Goal: Find contact information: Find contact information

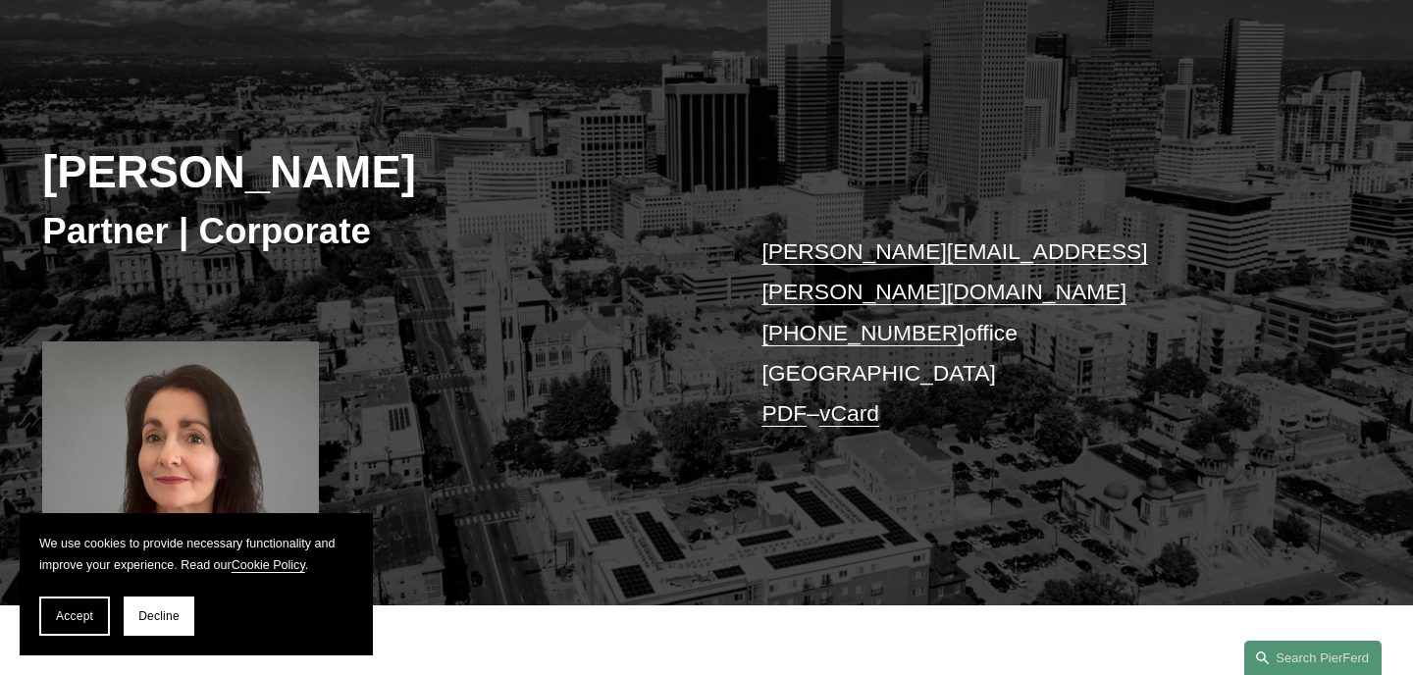
scroll to position [192, 0]
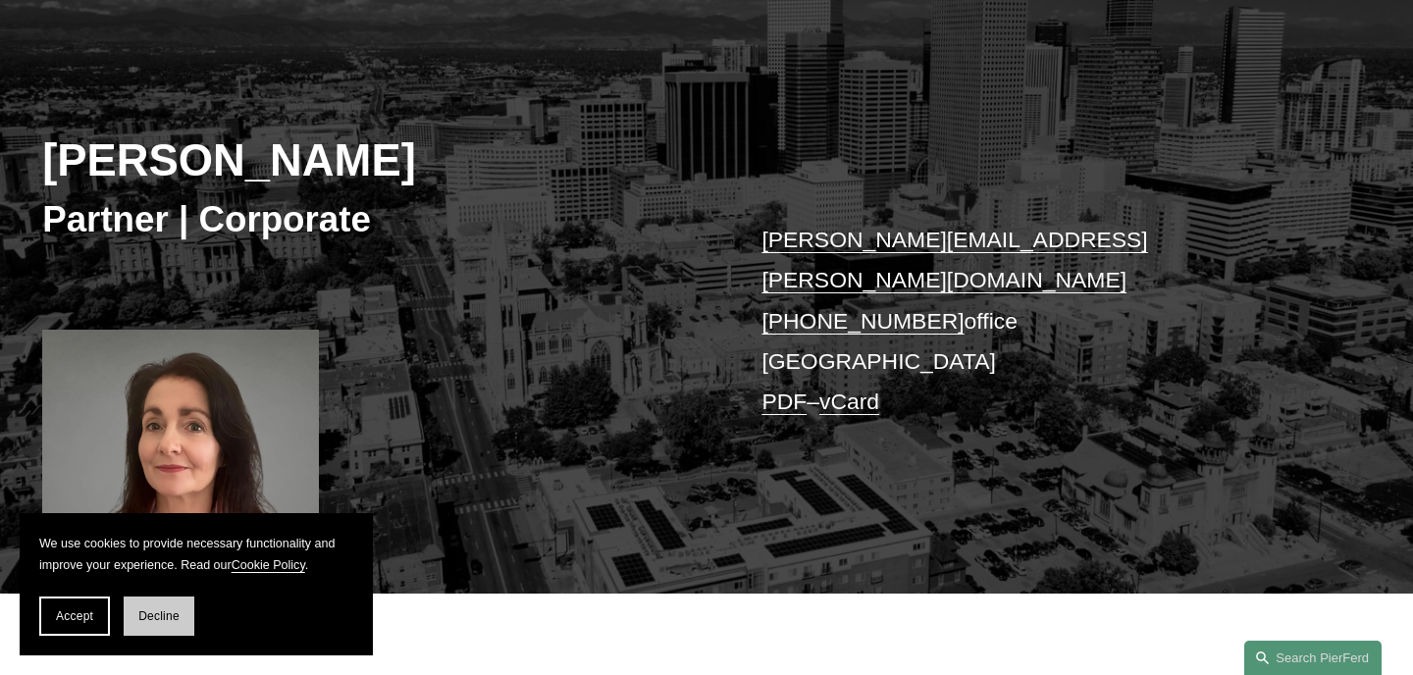
click at [135, 612] on button "Decline" at bounding box center [159, 616] width 71 height 39
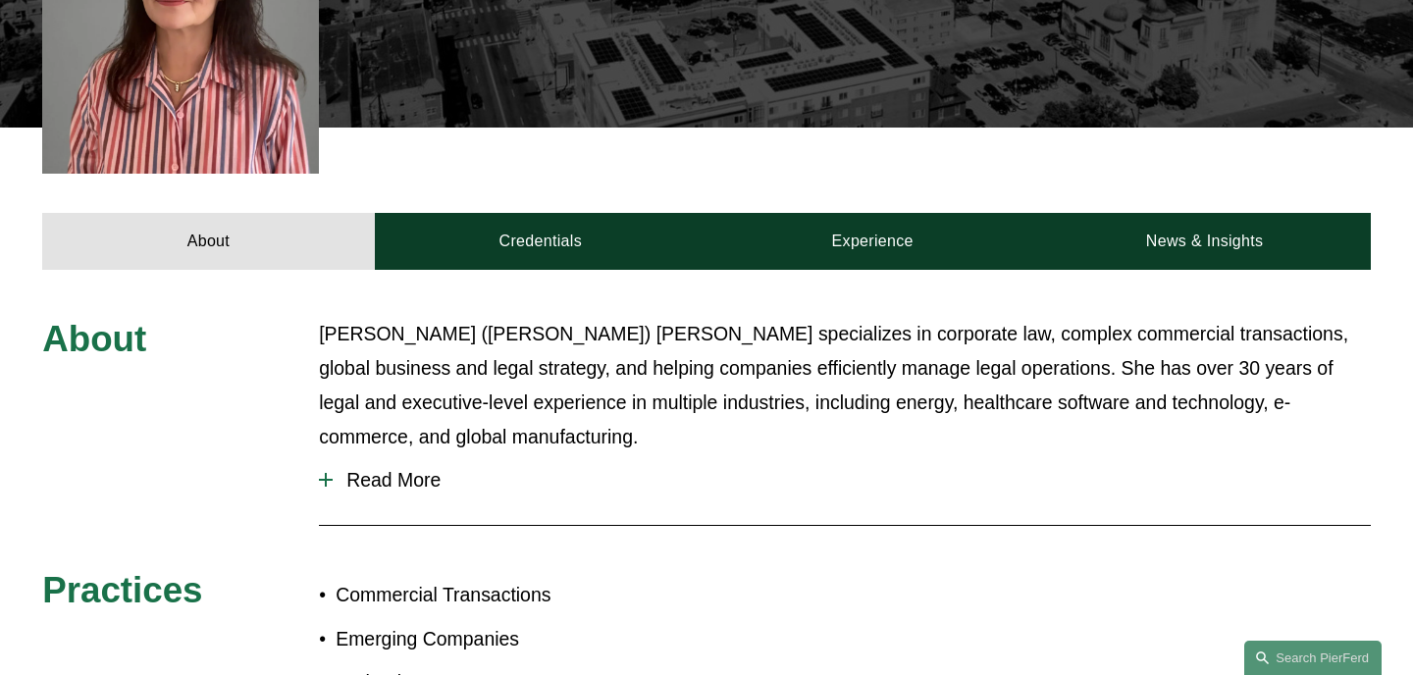
scroll to position [789, 0]
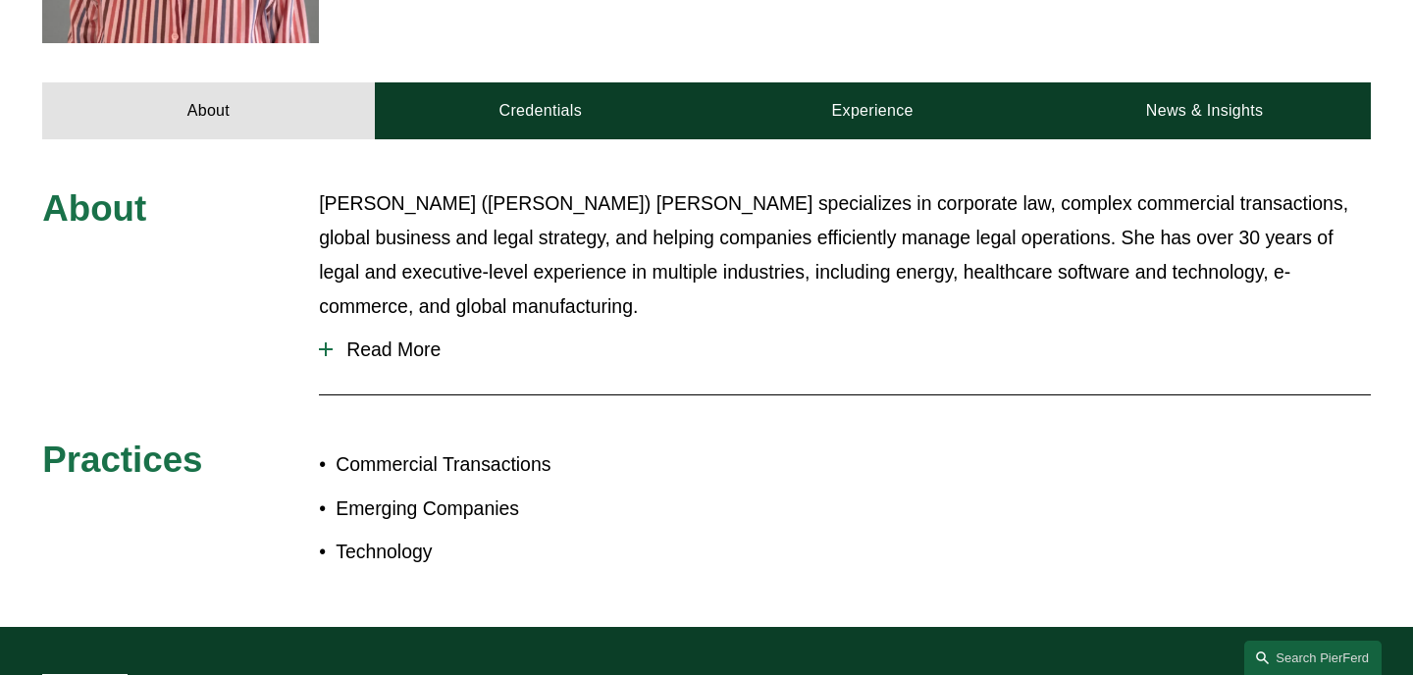
click at [420, 339] on span "Read More" at bounding box center [852, 350] width 1038 height 23
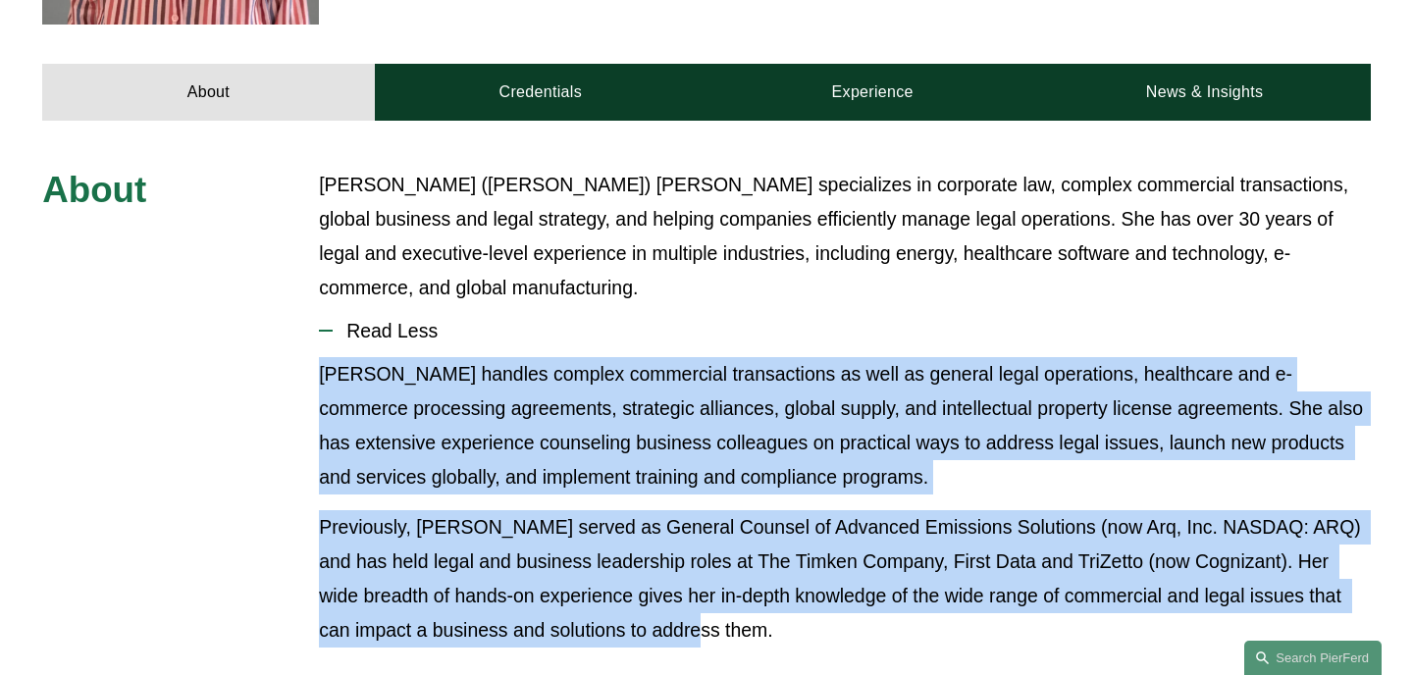
scroll to position [728, 0]
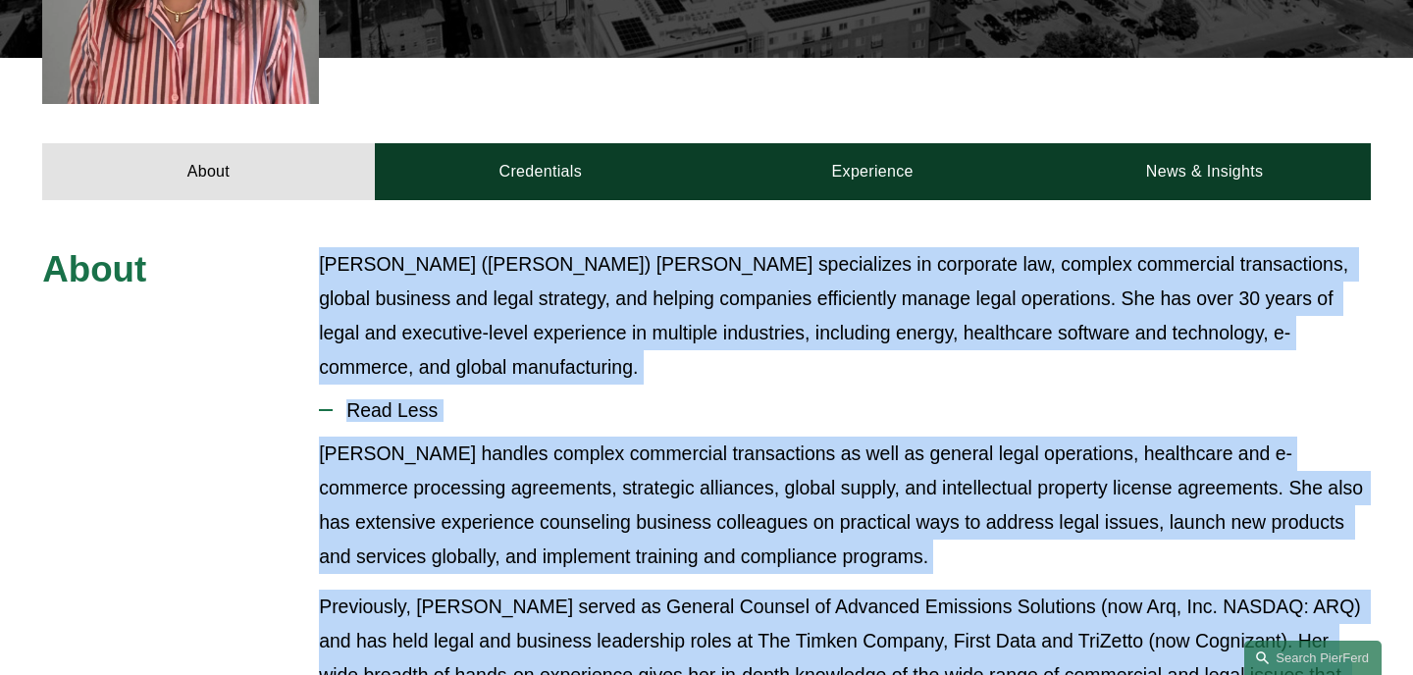
drag, startPoint x: 675, startPoint y: 449, endPoint x: 290, endPoint y: 235, distance: 440.1
click at [290, 247] on div "About [PERSON_NAME] ([PERSON_NAME]) [PERSON_NAME] specializes in corporate law,…" at bounding box center [706, 594] width 1413 height 695
copy div "[PERSON_NAME] ([PERSON_NAME]) [PERSON_NAME] specializes in corporate law, compl…"
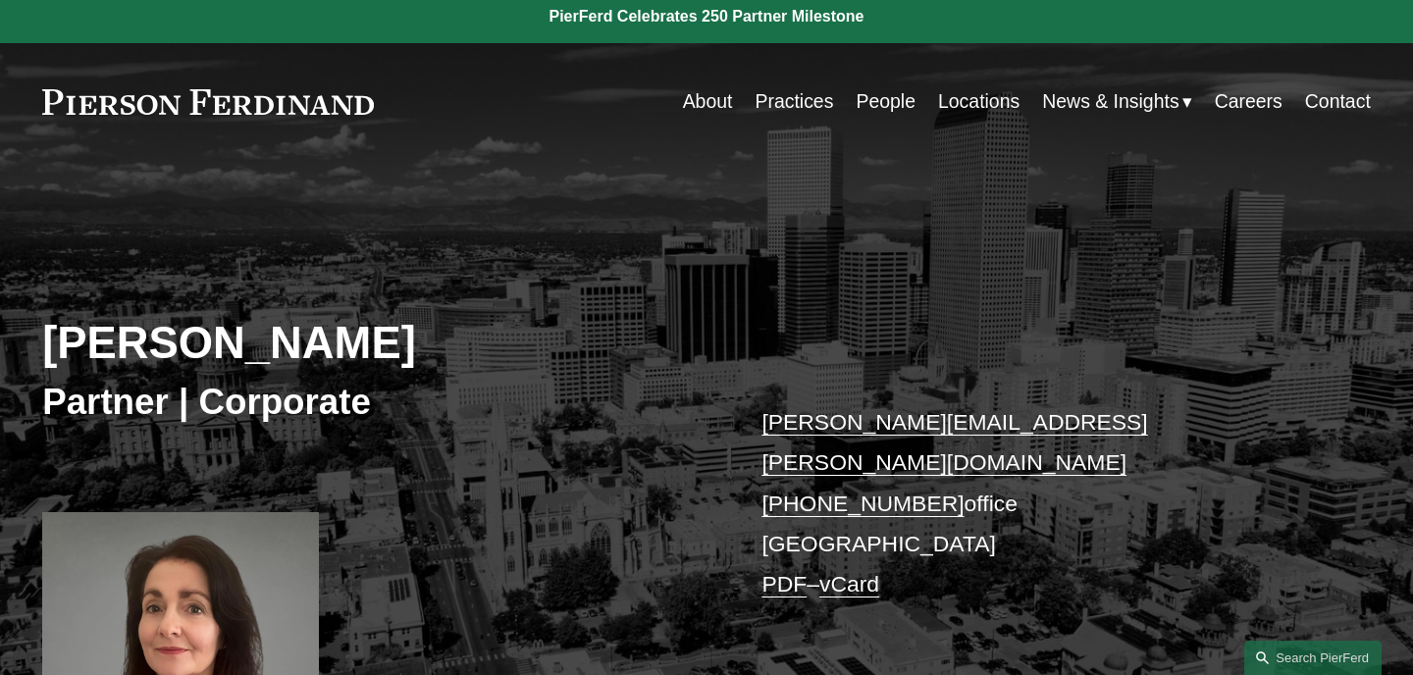
scroll to position [13, 0]
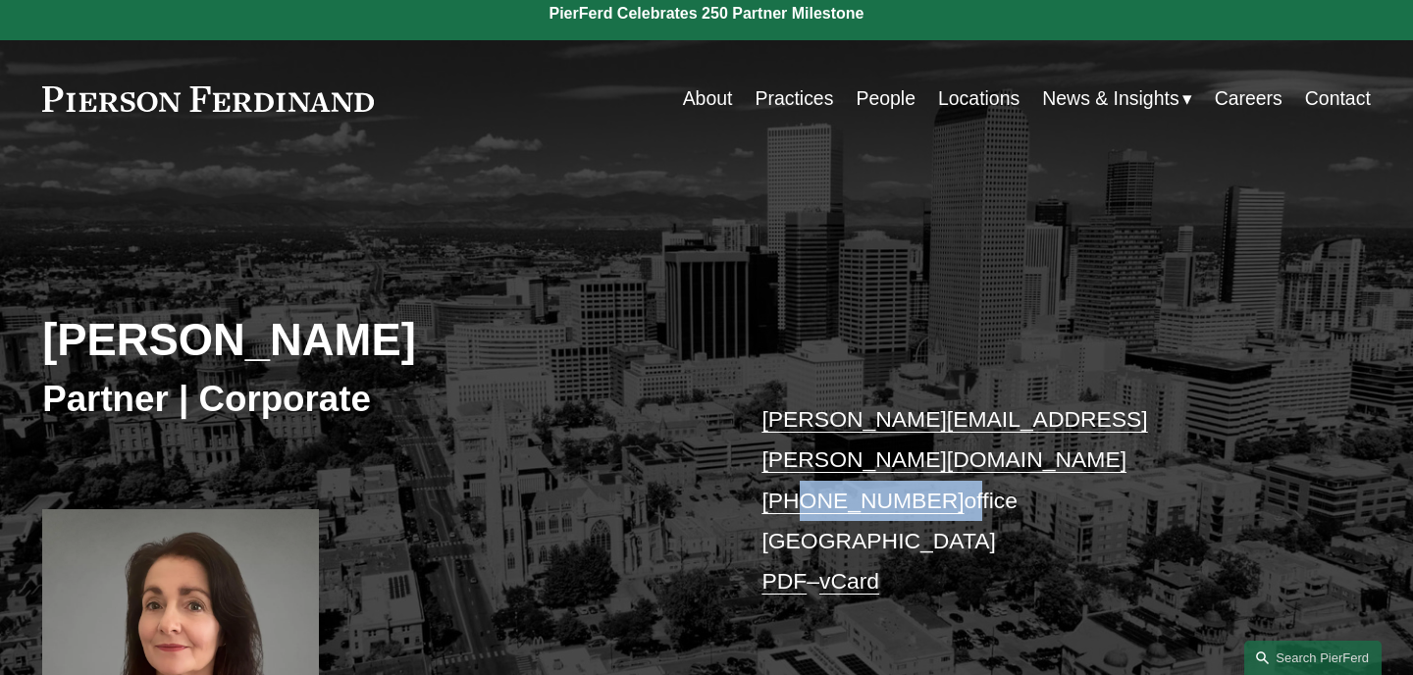
drag, startPoint x: 945, startPoint y: 468, endPoint x: 793, endPoint y: 458, distance: 152.4
click at [793, 458] on p "[PERSON_NAME][EMAIL_ADDRESS][PERSON_NAME][DOMAIN_NAME] [PHONE_NUMBER] office [G…" at bounding box center [1037, 500] width 553 height 202
copy p "720.719.9761 o"
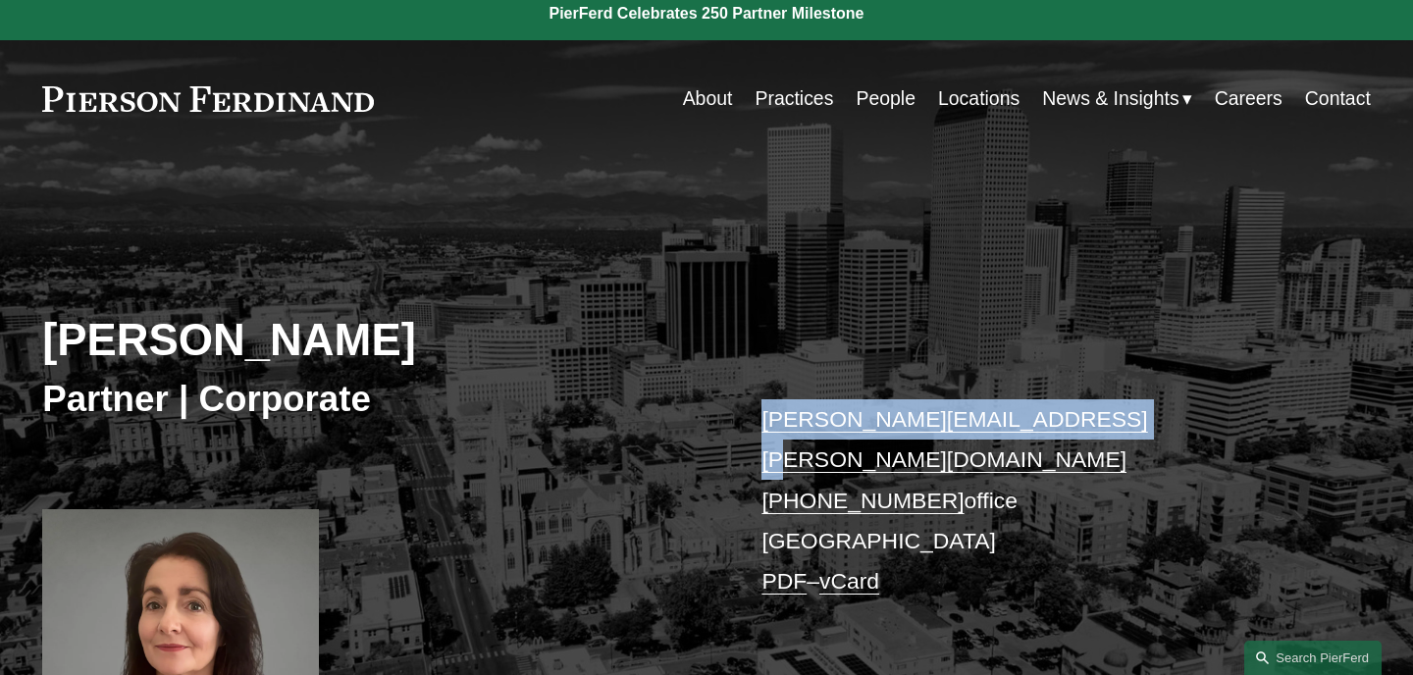
drag, startPoint x: 1126, startPoint y: 430, endPoint x: 727, endPoint y: 425, distance: 399.4
click at [727, 425] on div "[PERSON_NAME] Partner | Corporate [PERSON_NAME][EMAIL_ADDRESS][PERSON_NAME][DOM…" at bounding box center [706, 485] width 1413 height 573
copy div "[PERSON_NAME][EMAIL_ADDRESS][PERSON_NAME][DOMAIN_NAME]"
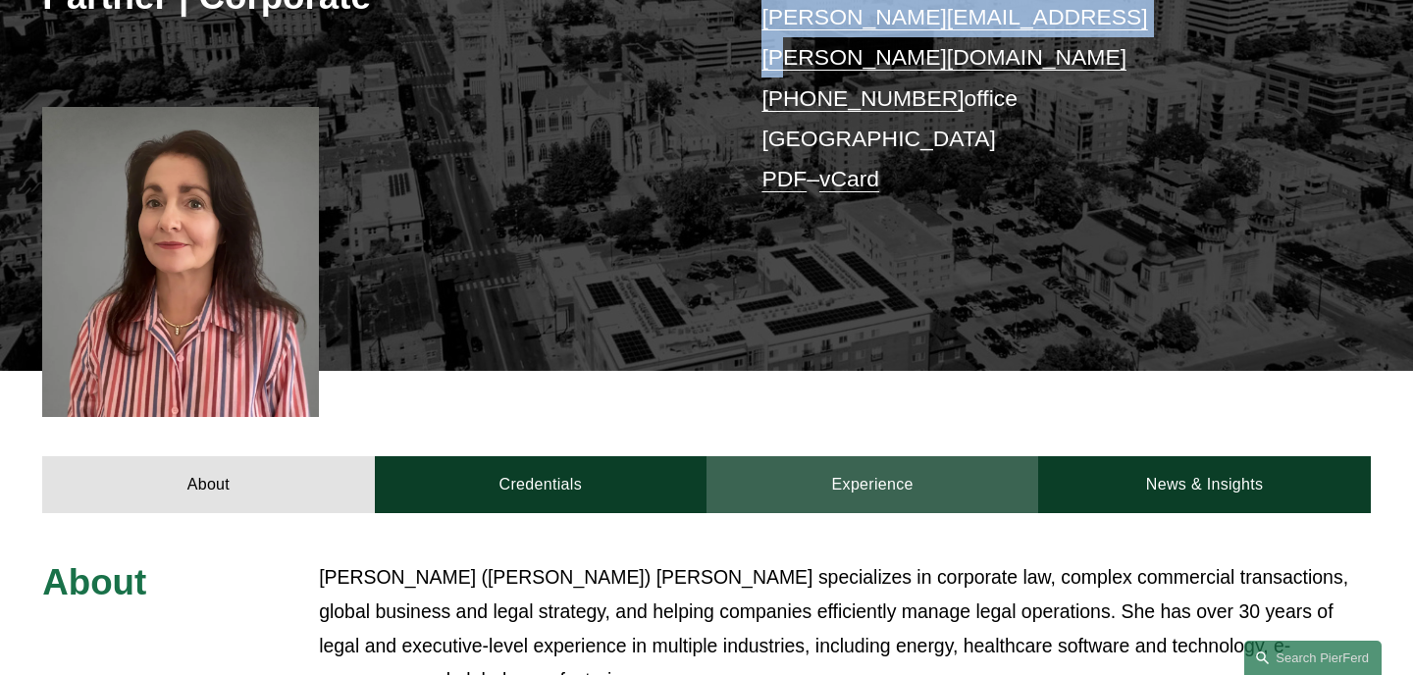
scroll to position [500, 0]
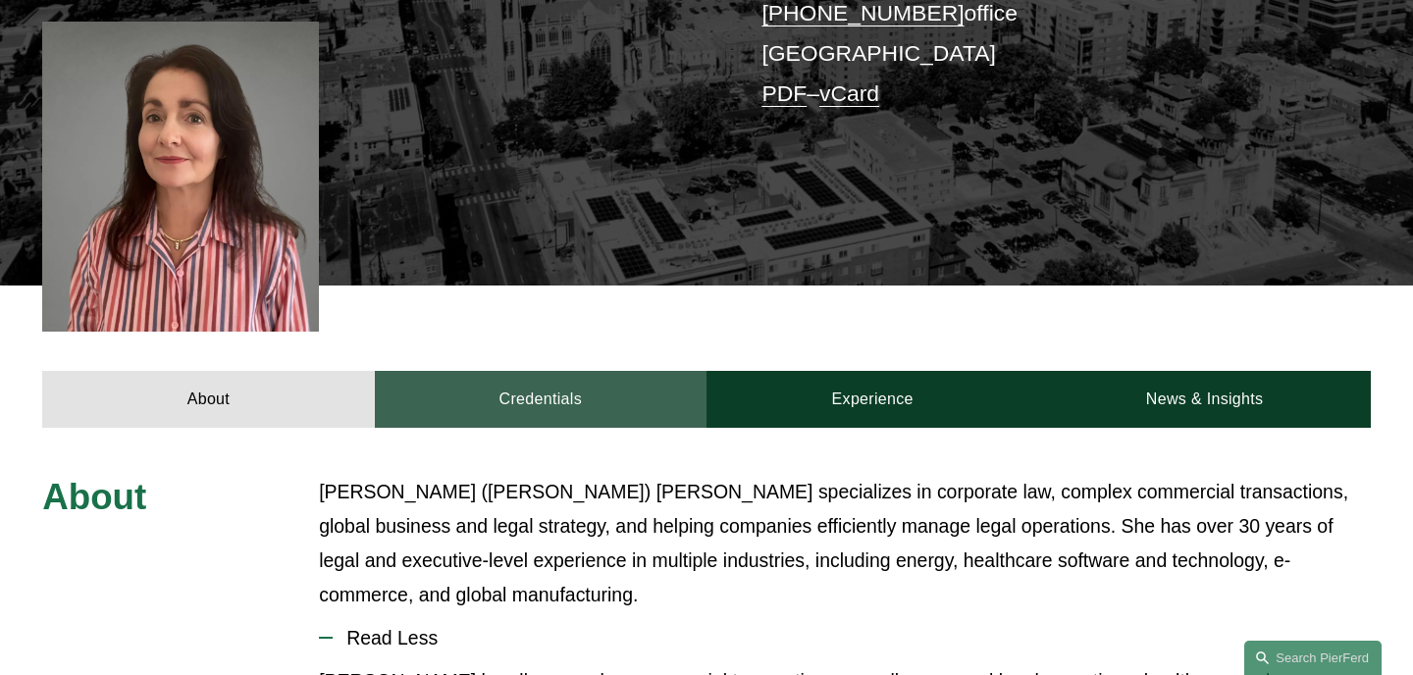
click at [567, 371] on link "Credentials" at bounding box center [541, 399] width 332 height 57
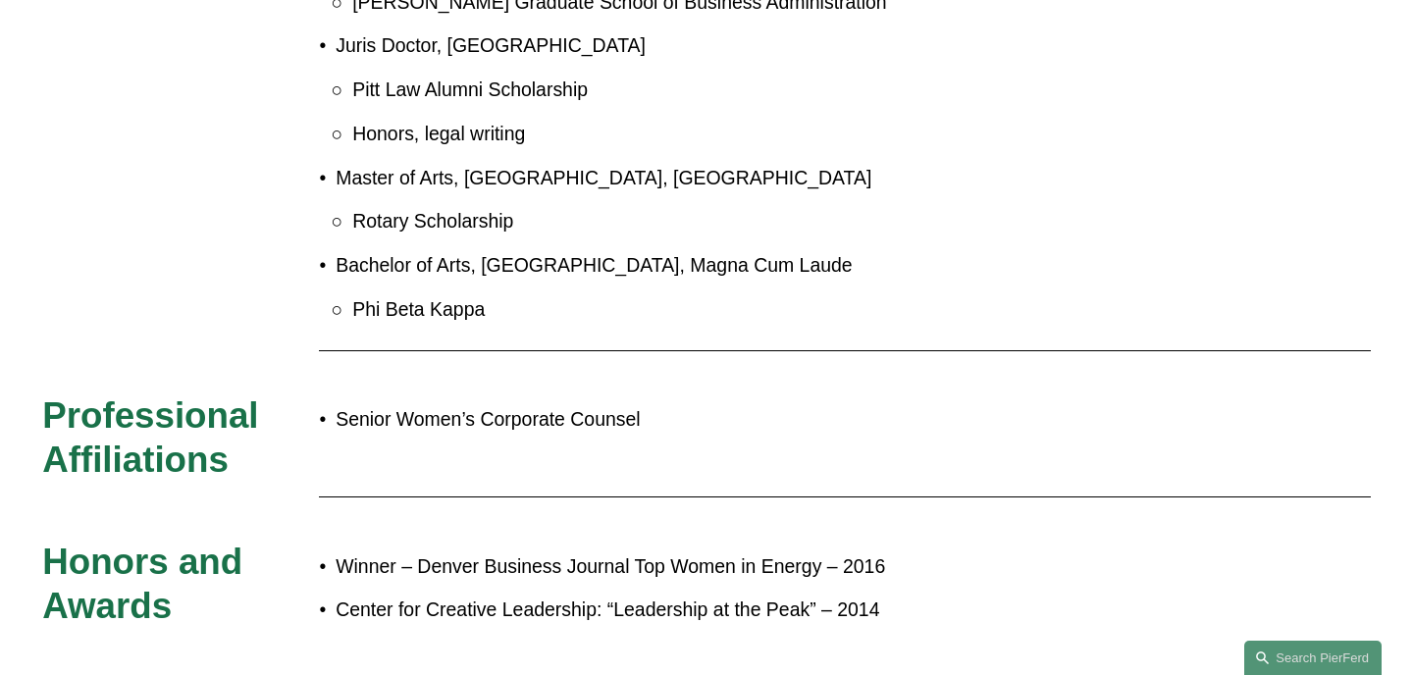
scroll to position [1168, 0]
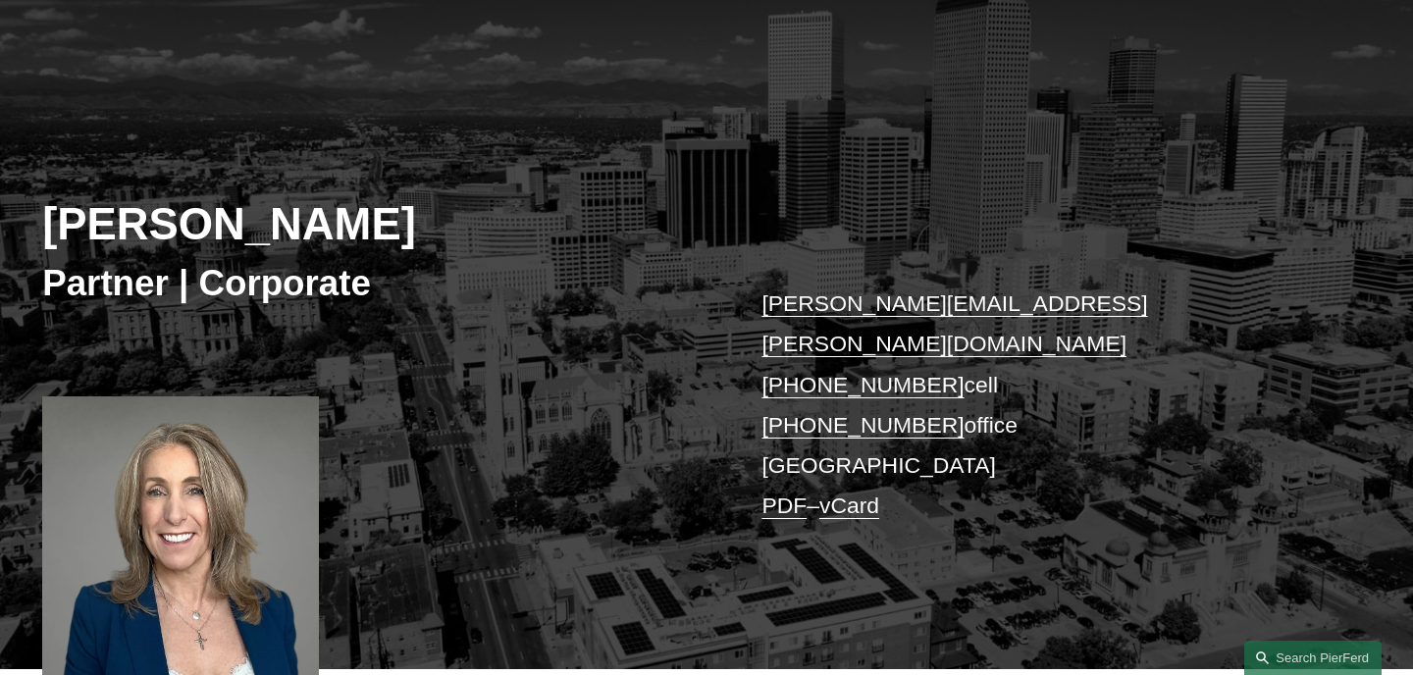
scroll to position [150, 0]
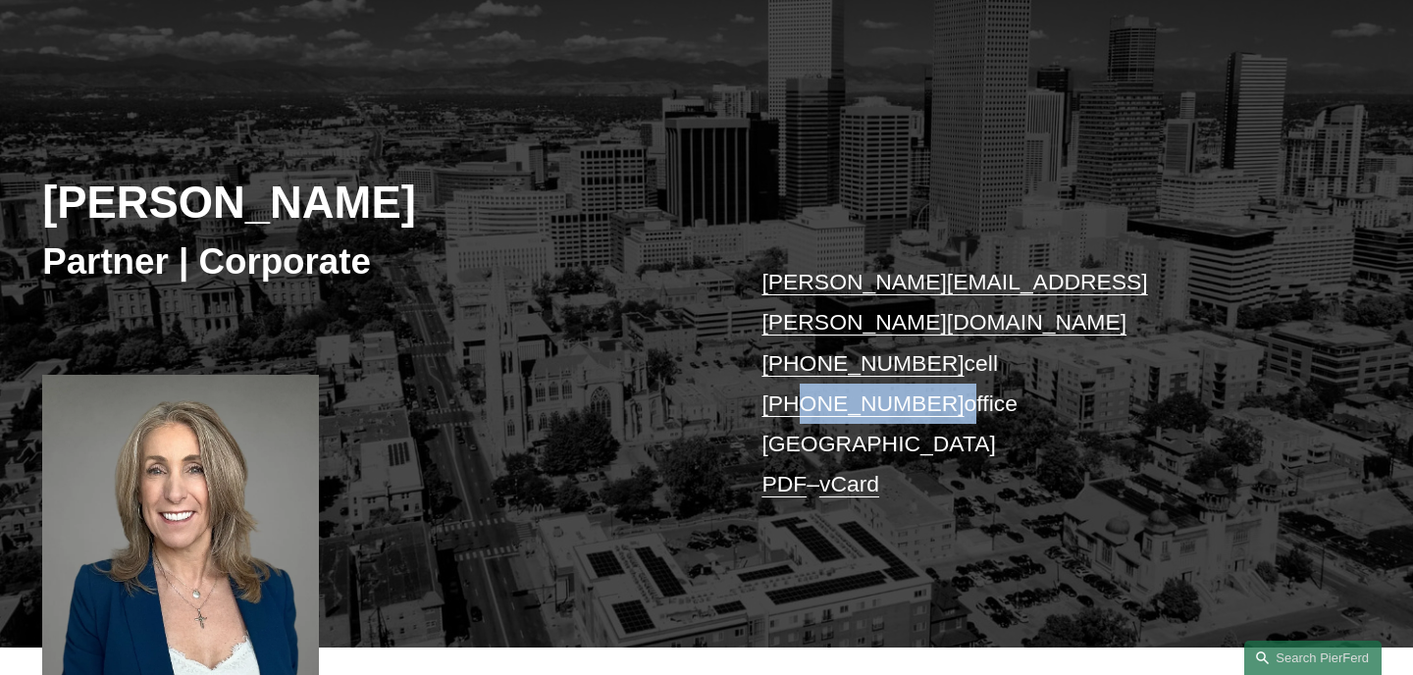
drag, startPoint x: 936, startPoint y: 360, endPoint x: 799, endPoint y: 360, distance: 137.4
click at [799, 360] on p "[PERSON_NAME][EMAIL_ADDRESS][PERSON_NAME][DOMAIN_NAME] [PHONE_NUMBER] cell [PHO…" at bounding box center [1037, 383] width 553 height 242
copy p "720.719.7405"
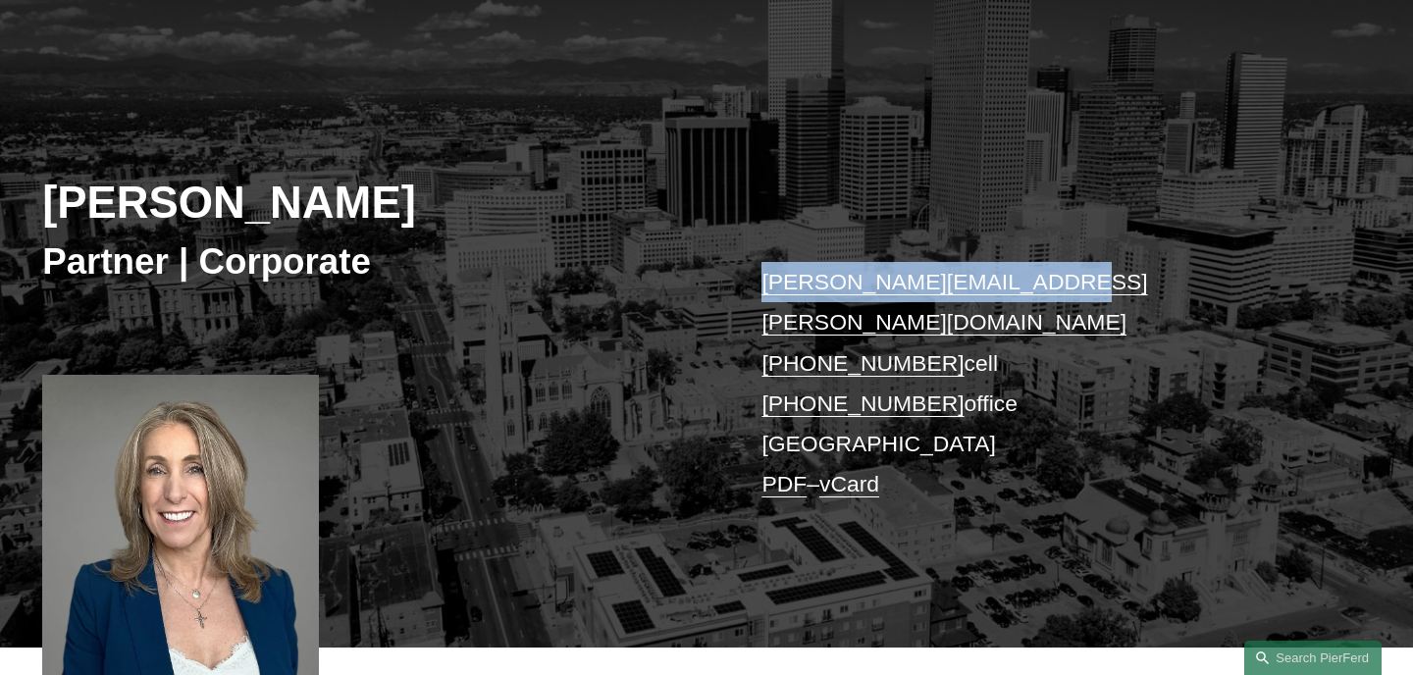
drag, startPoint x: 1025, startPoint y: 289, endPoint x: 755, endPoint y: 289, distance: 270.8
click at [755, 289] on div "[PERSON_NAME] Partner | Corporate [PERSON_NAME][EMAIL_ADDRESS][PERSON_NAME][DOM…" at bounding box center [706, 355] width 1413 height 586
copy link "[PERSON_NAME][EMAIL_ADDRESS][PERSON_NAME][DOMAIN_NAME]"
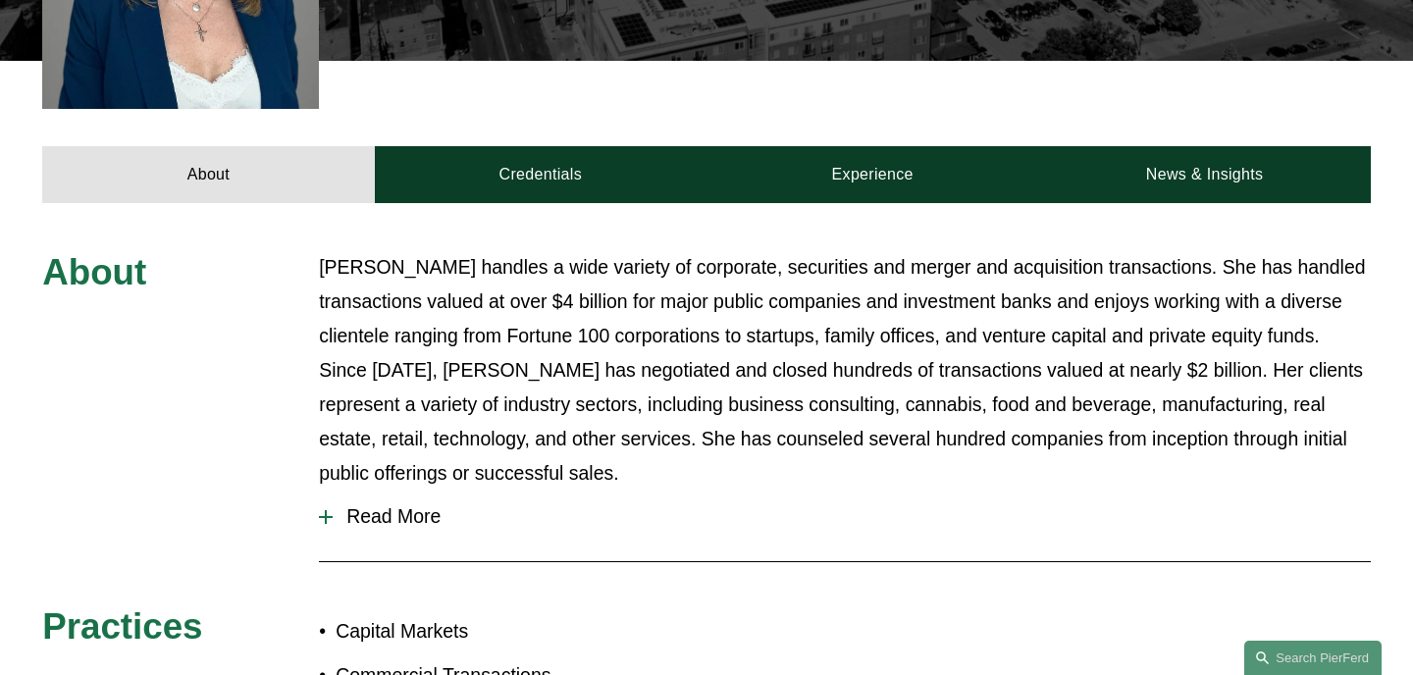
scroll to position [811, 0]
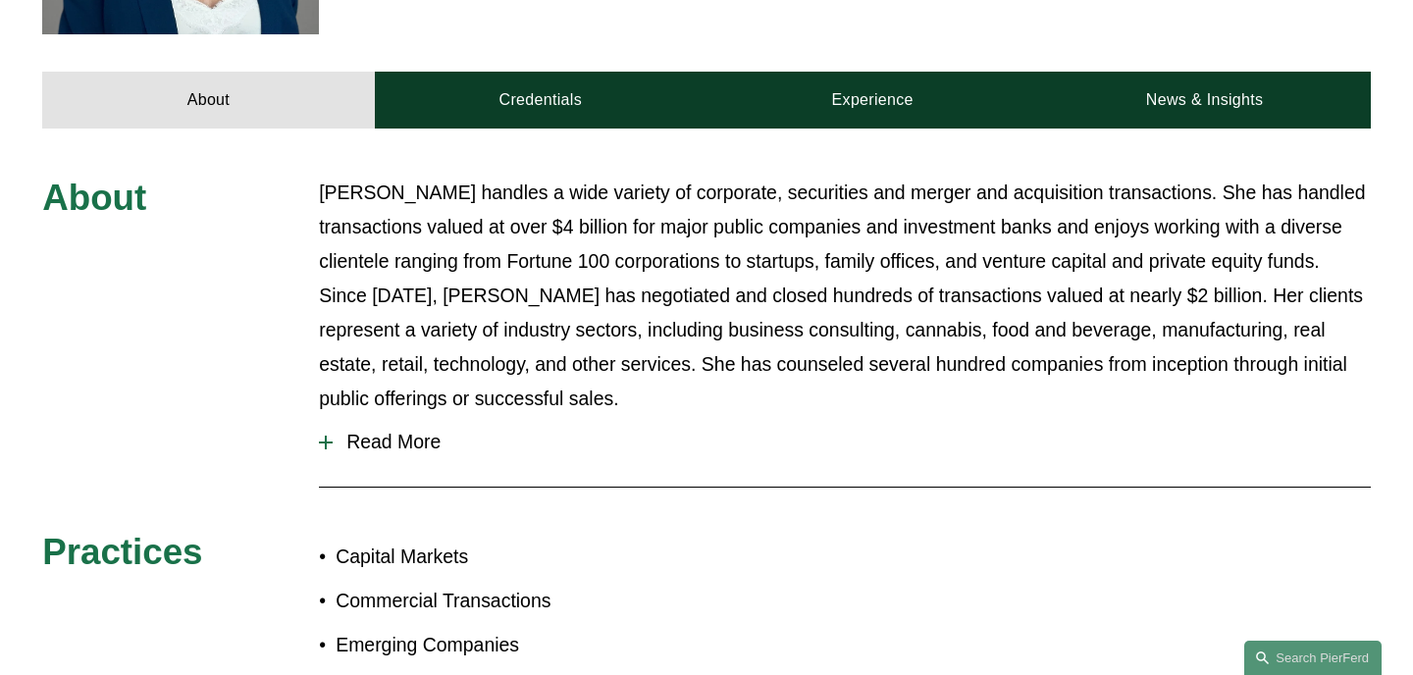
click at [409, 416] on button "Read More" at bounding box center [845, 442] width 1052 height 52
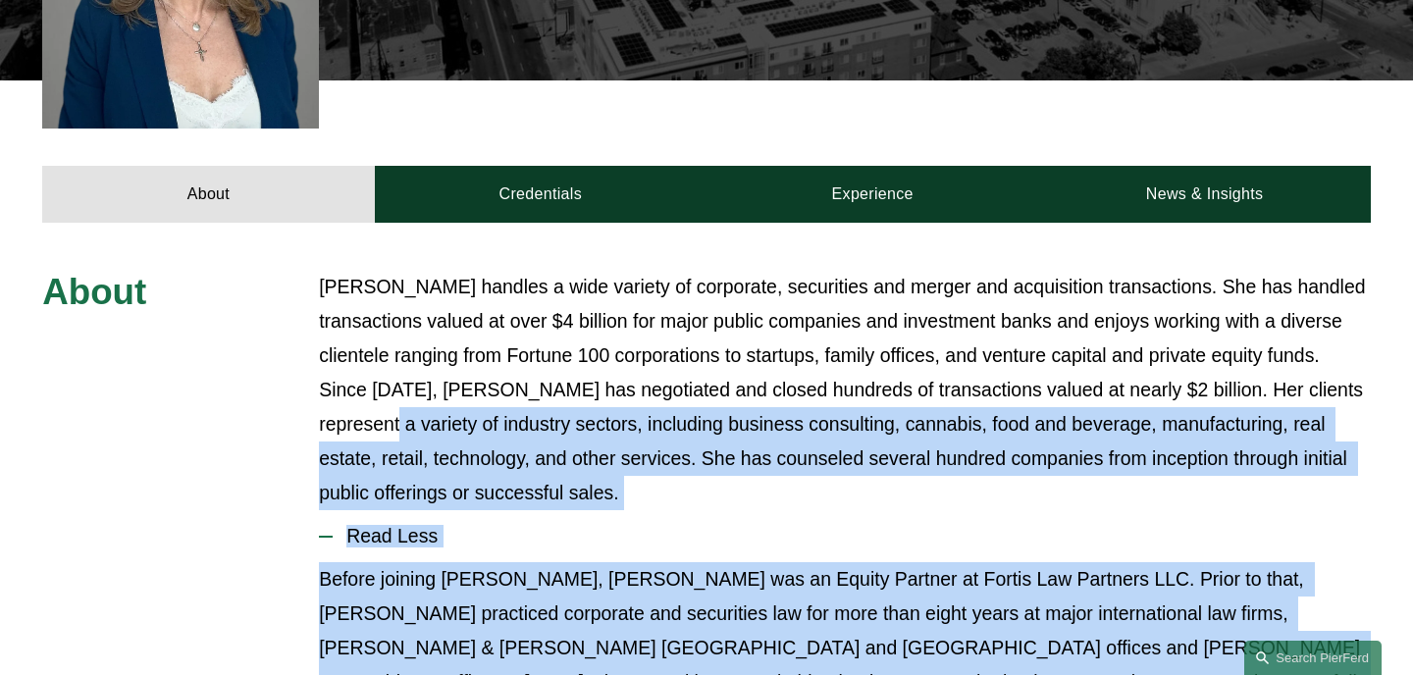
scroll to position [702, 0]
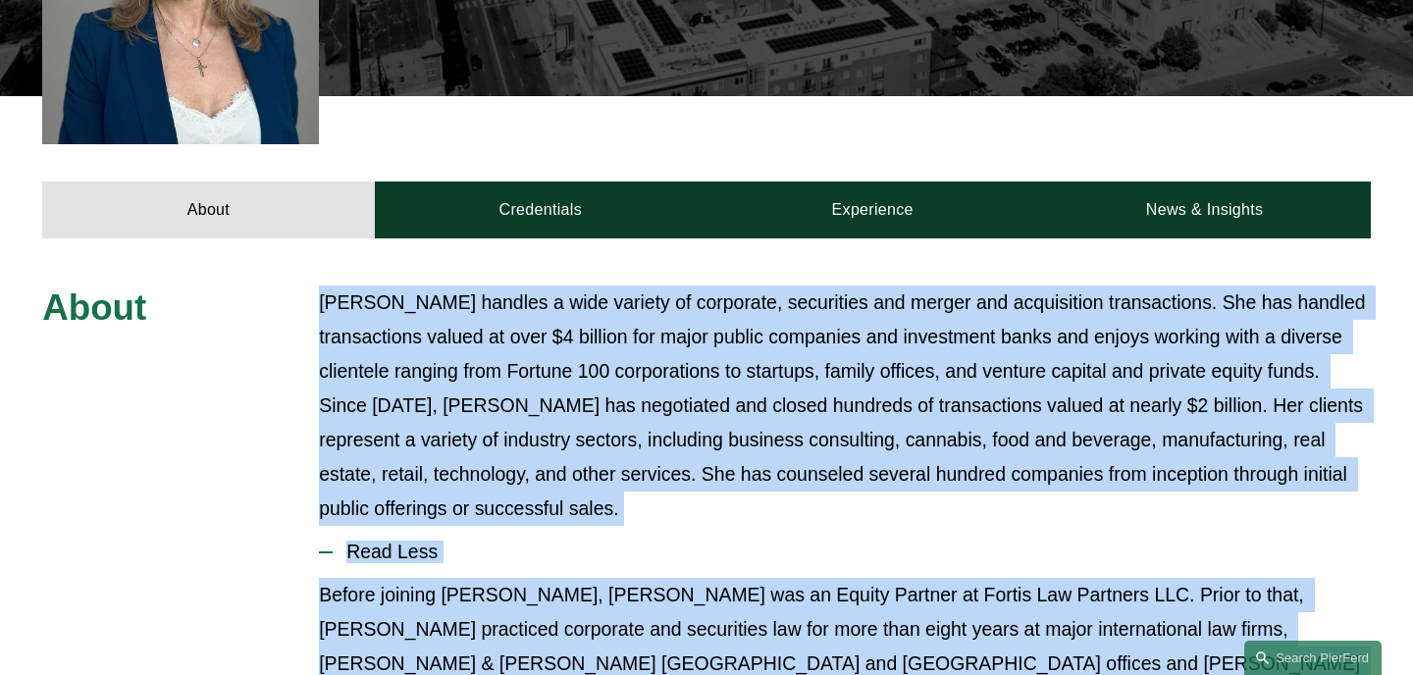
drag, startPoint x: 407, startPoint y: 508, endPoint x: 314, endPoint y: 250, distance: 274.4
copy div "Lorem Ipsumd sitamet c adip elitsed do eiusmodte, incididunt utl etdolo mag ali…"
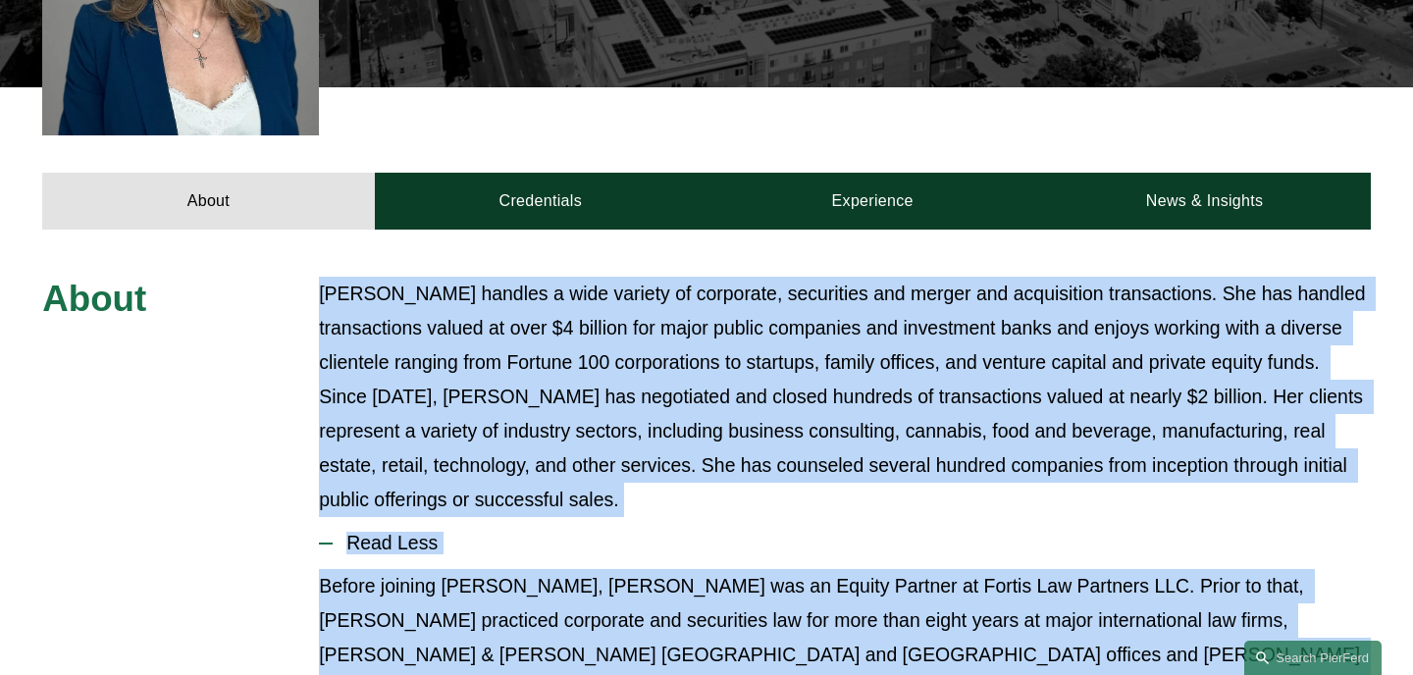
click at [889, 307] on p "Julie Herzog handles a wide variety of corporate, securities and merger and acq…" at bounding box center [845, 397] width 1052 height 240
